Goal: Transaction & Acquisition: Purchase product/service

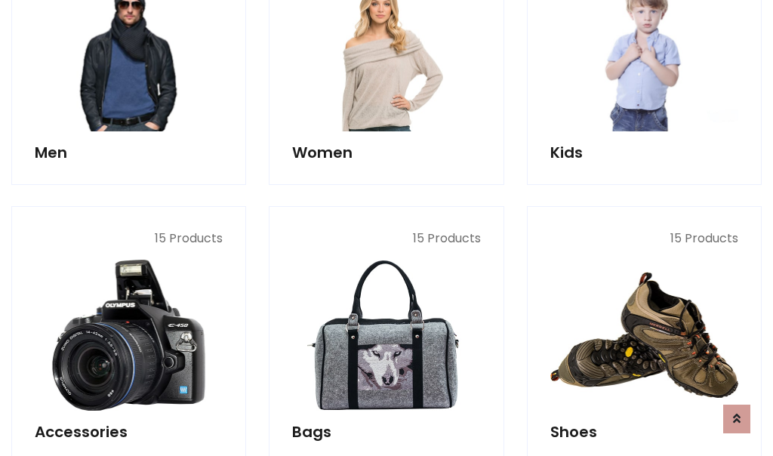
scroll to position [505, 0]
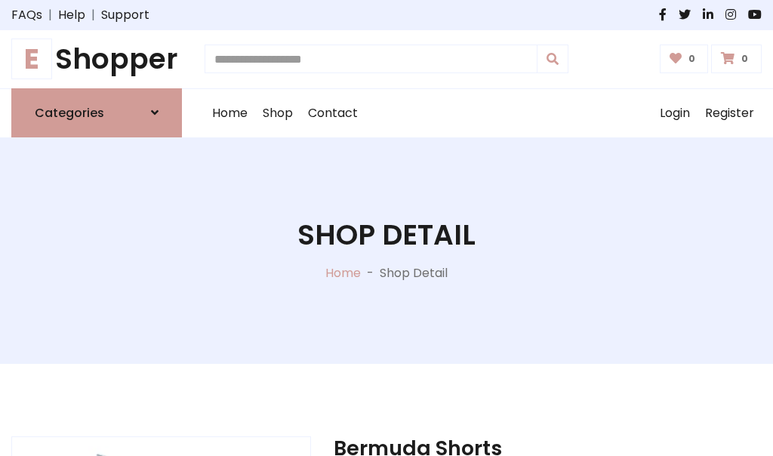
click at [97, 59] on h1 "E Shopper" at bounding box center [96, 59] width 171 height 34
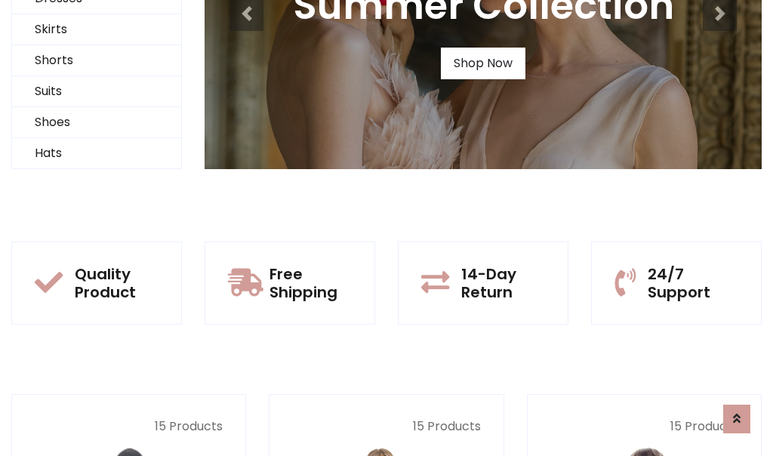
scroll to position [146, 0]
